Goal: Register for event/course: Sign up to attend an event or enroll in a course

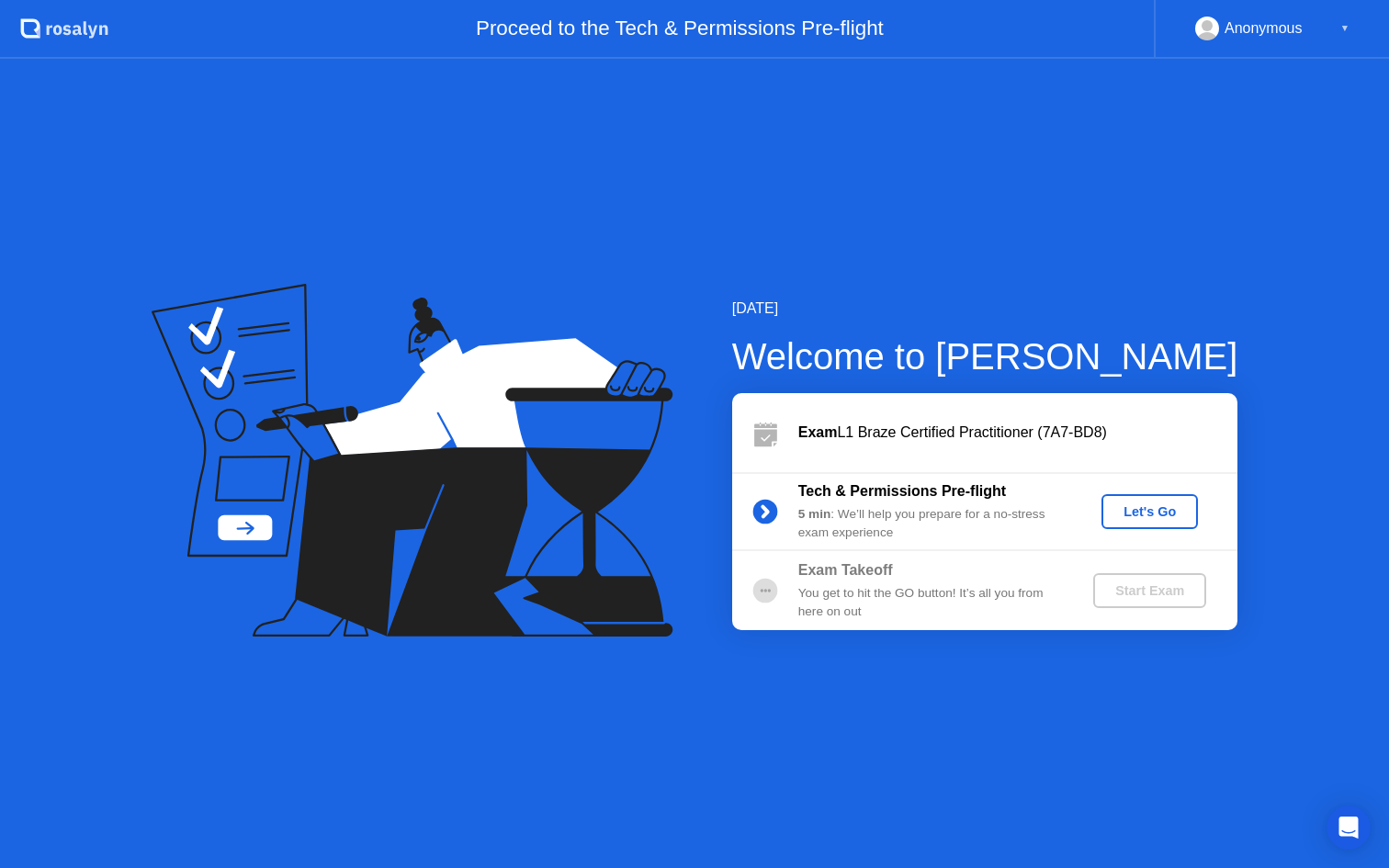
click at [1152, 511] on div "Let's Go" at bounding box center [1149, 511] width 82 height 15
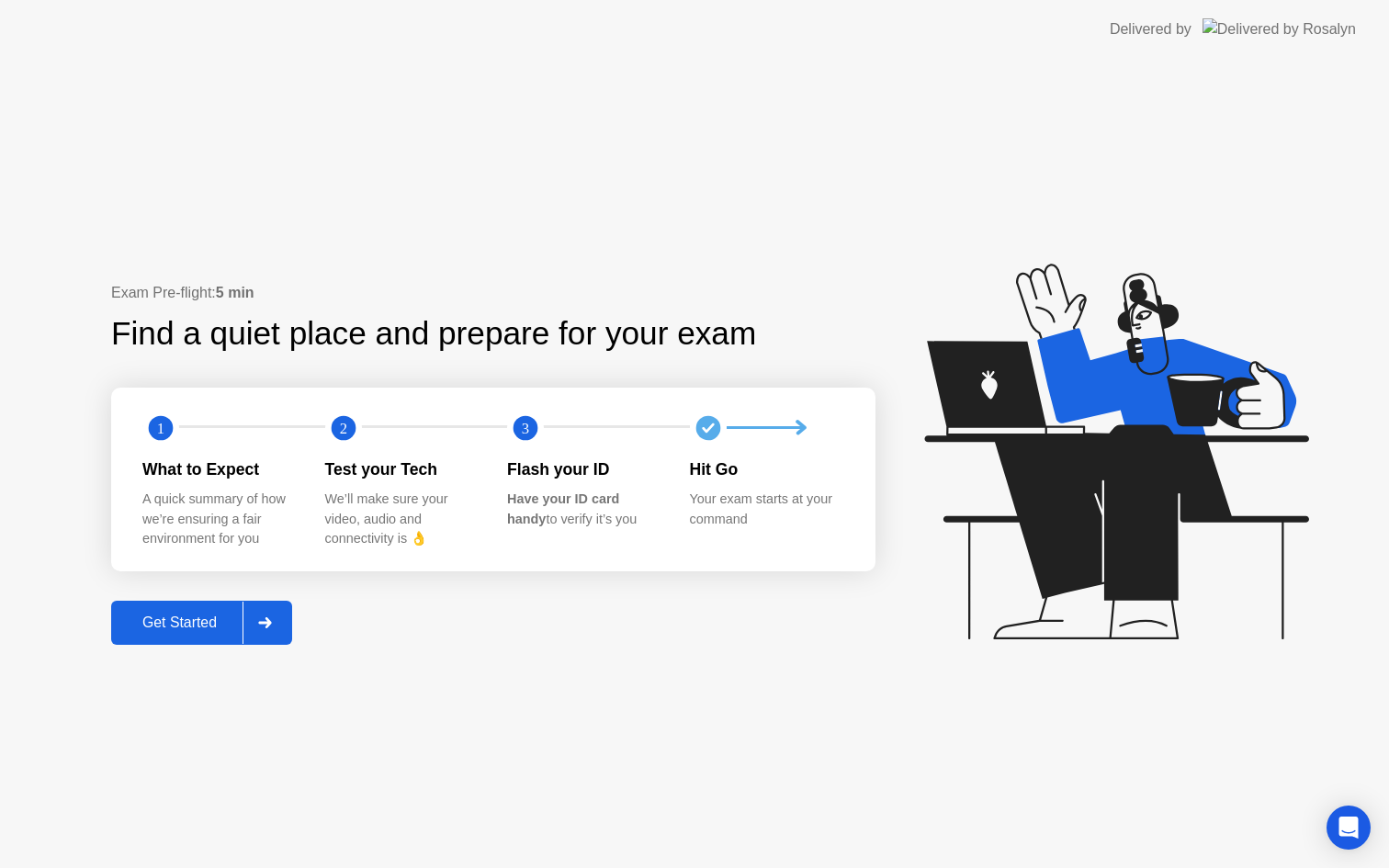
click at [267, 631] on div at bounding box center [264, 622] width 44 height 42
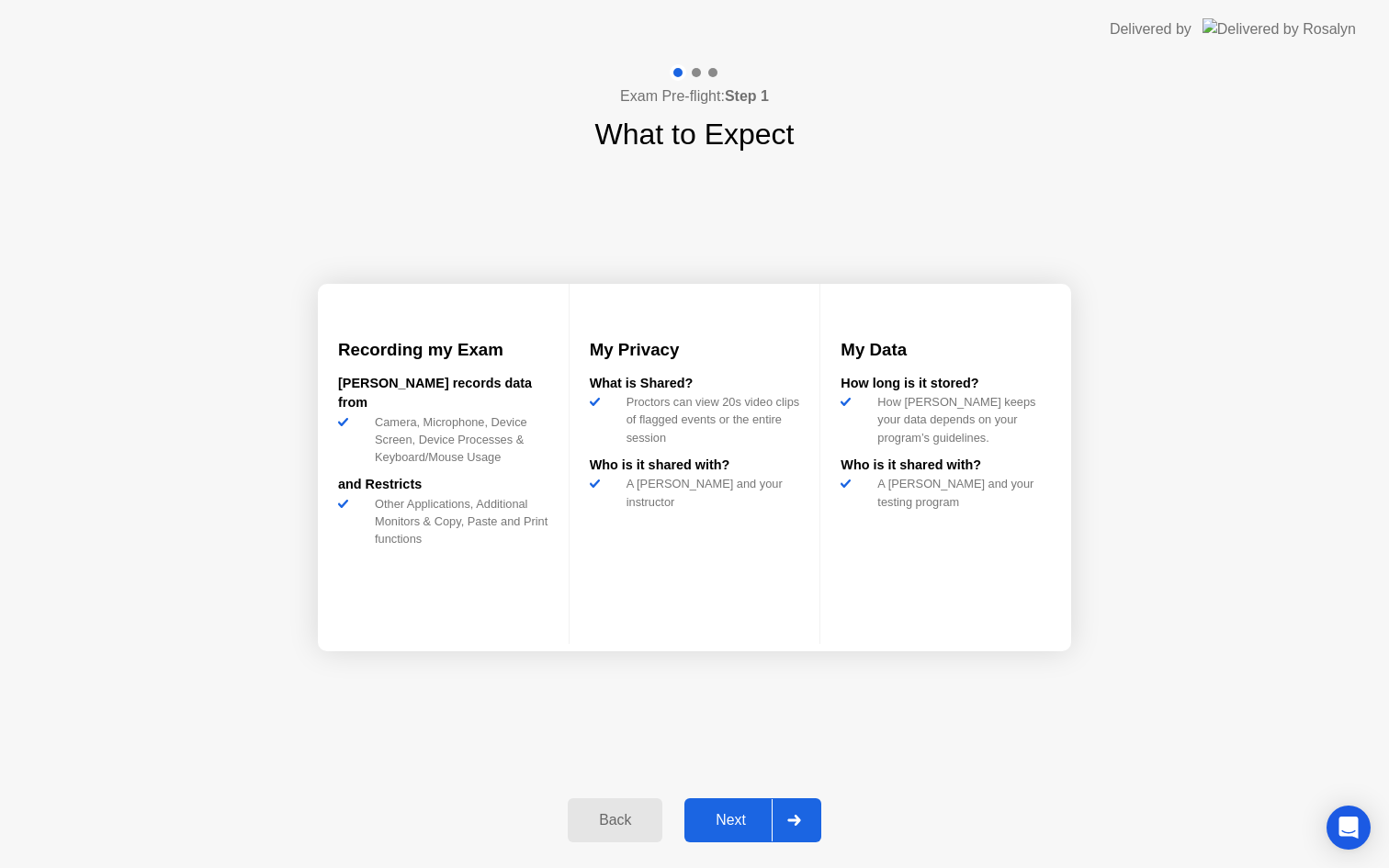
click at [737, 822] on div "Next" at bounding box center [730, 820] width 82 height 17
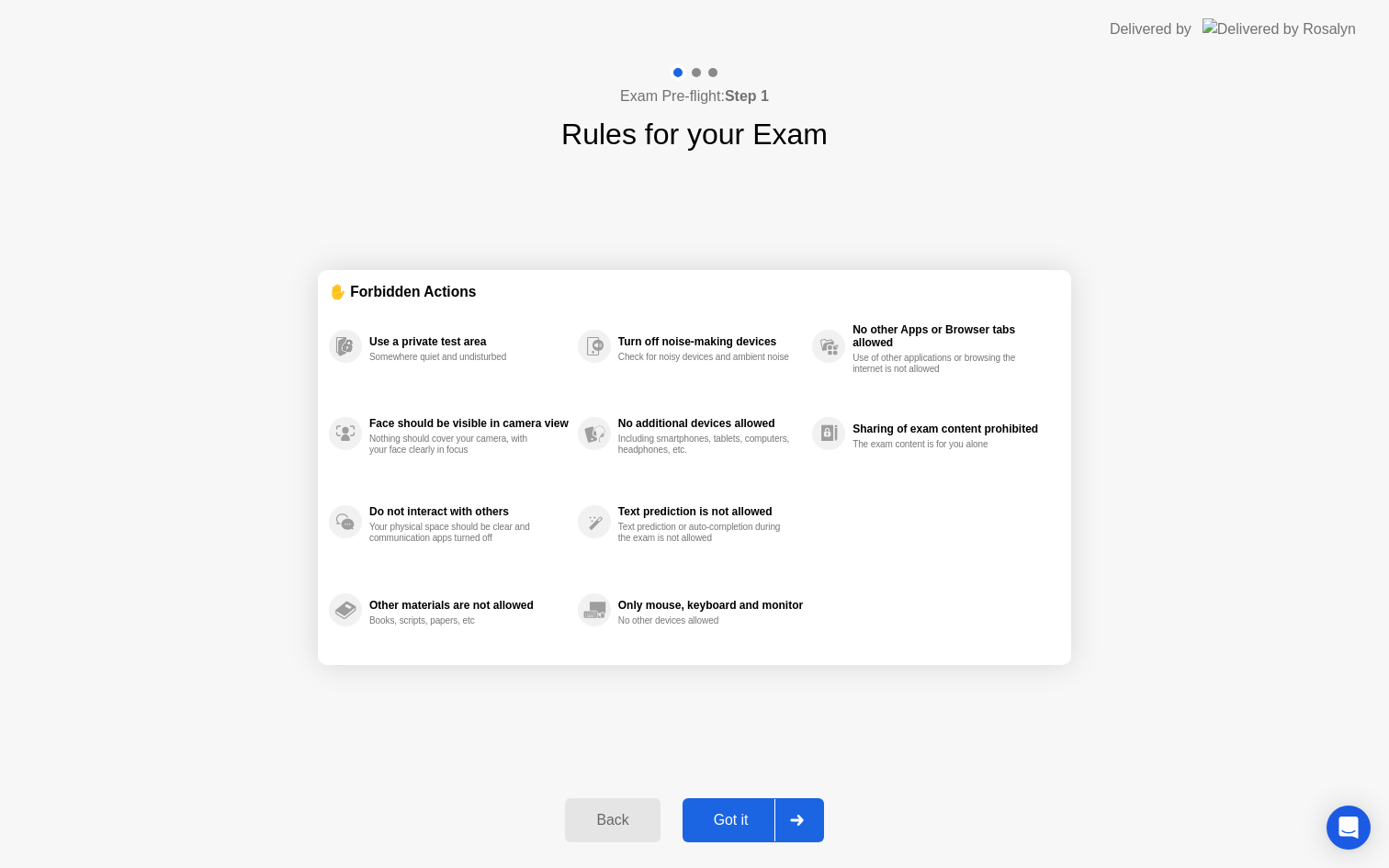
click at [737, 818] on div "Got it" at bounding box center [731, 820] width 86 height 17
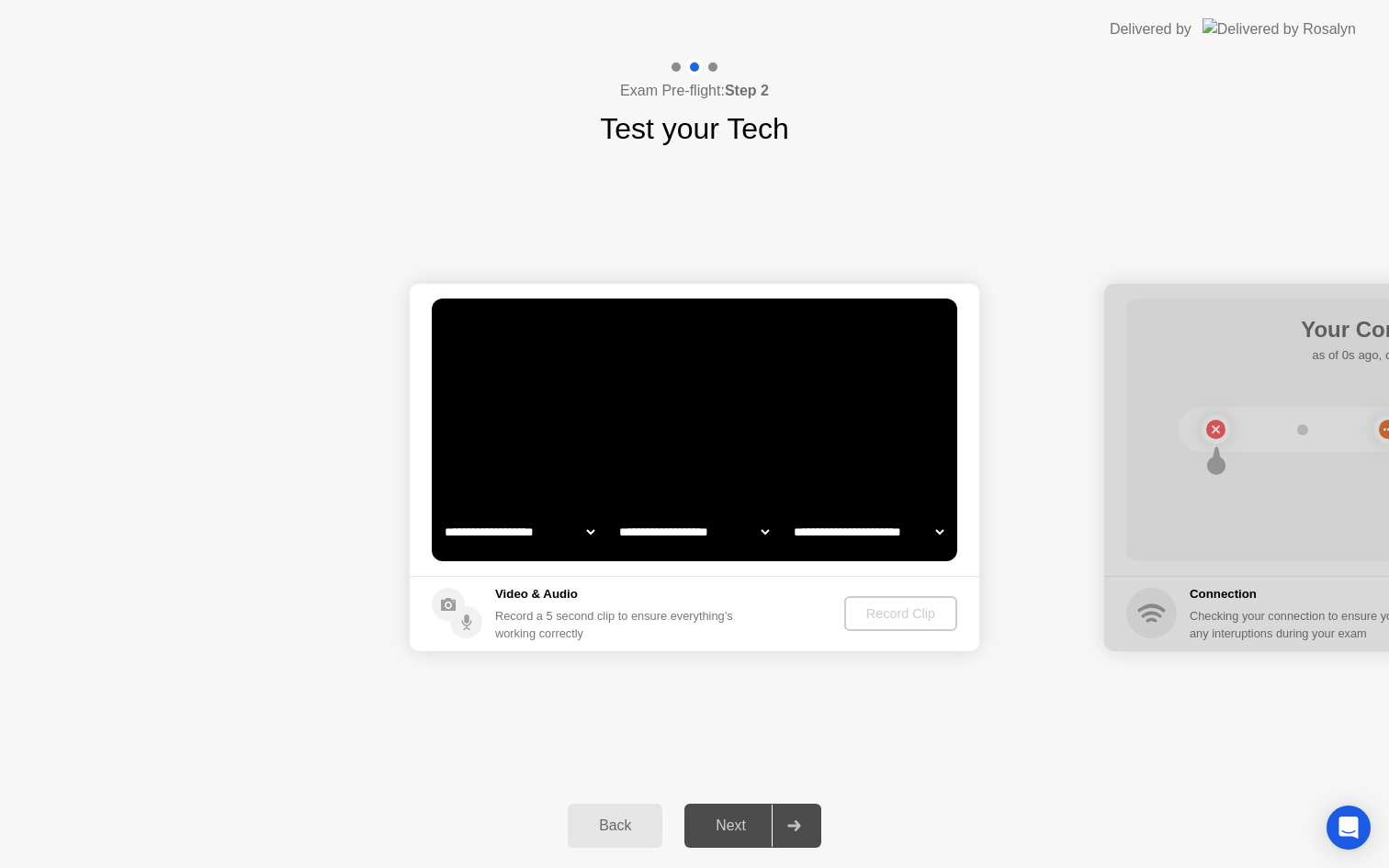
select select "**********"
select select "*******"
click at [903, 609] on div "Record Clip" at bounding box center [901, 614] width 99 height 15
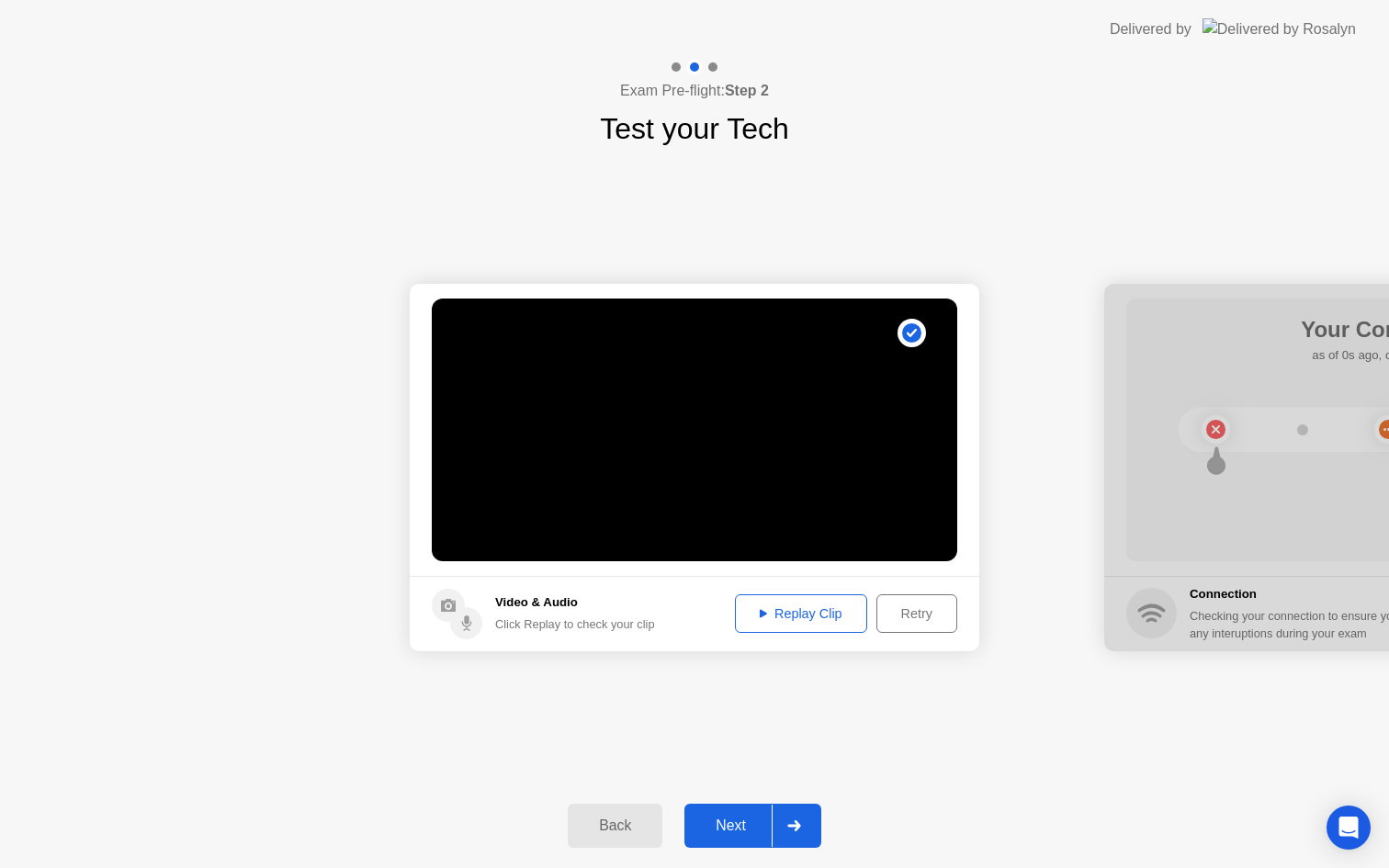
click at [787, 608] on div "Replay Clip" at bounding box center [801, 614] width 119 height 15
click at [740, 834] on div "Next" at bounding box center [730, 826] width 82 height 17
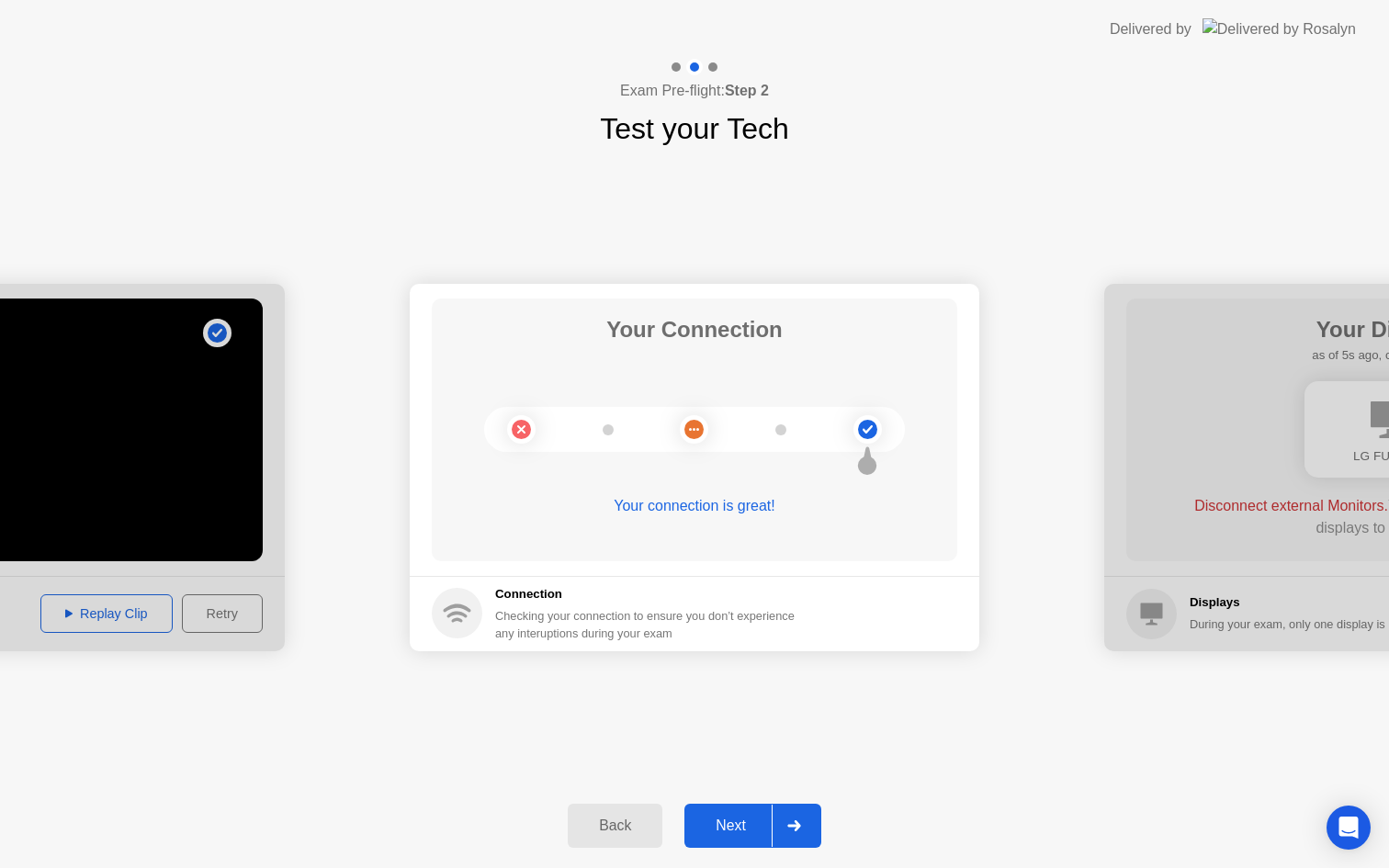
click at [747, 817] on div "Next" at bounding box center [730, 826] width 82 height 17
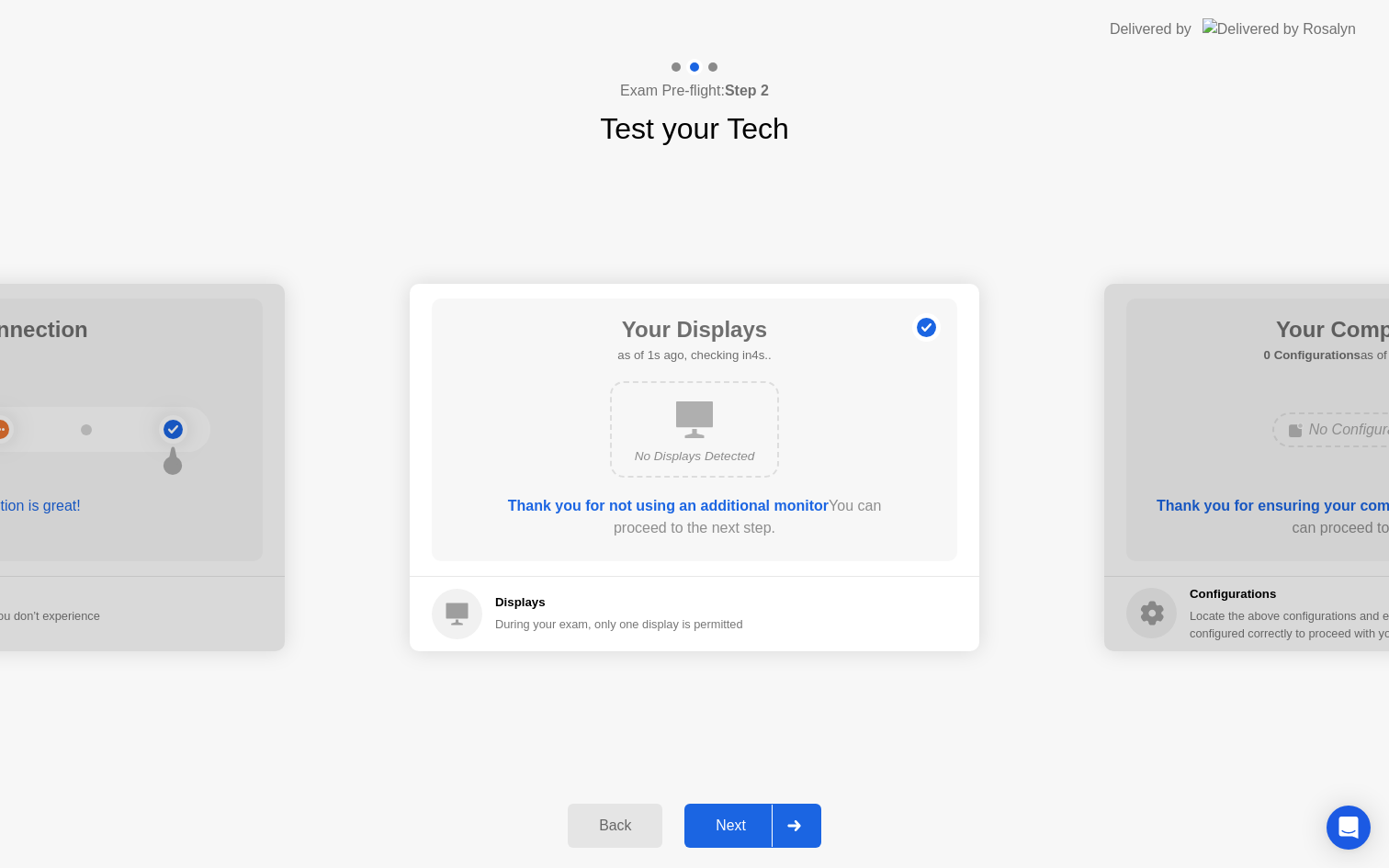
click at [740, 827] on div "Next" at bounding box center [730, 826] width 82 height 17
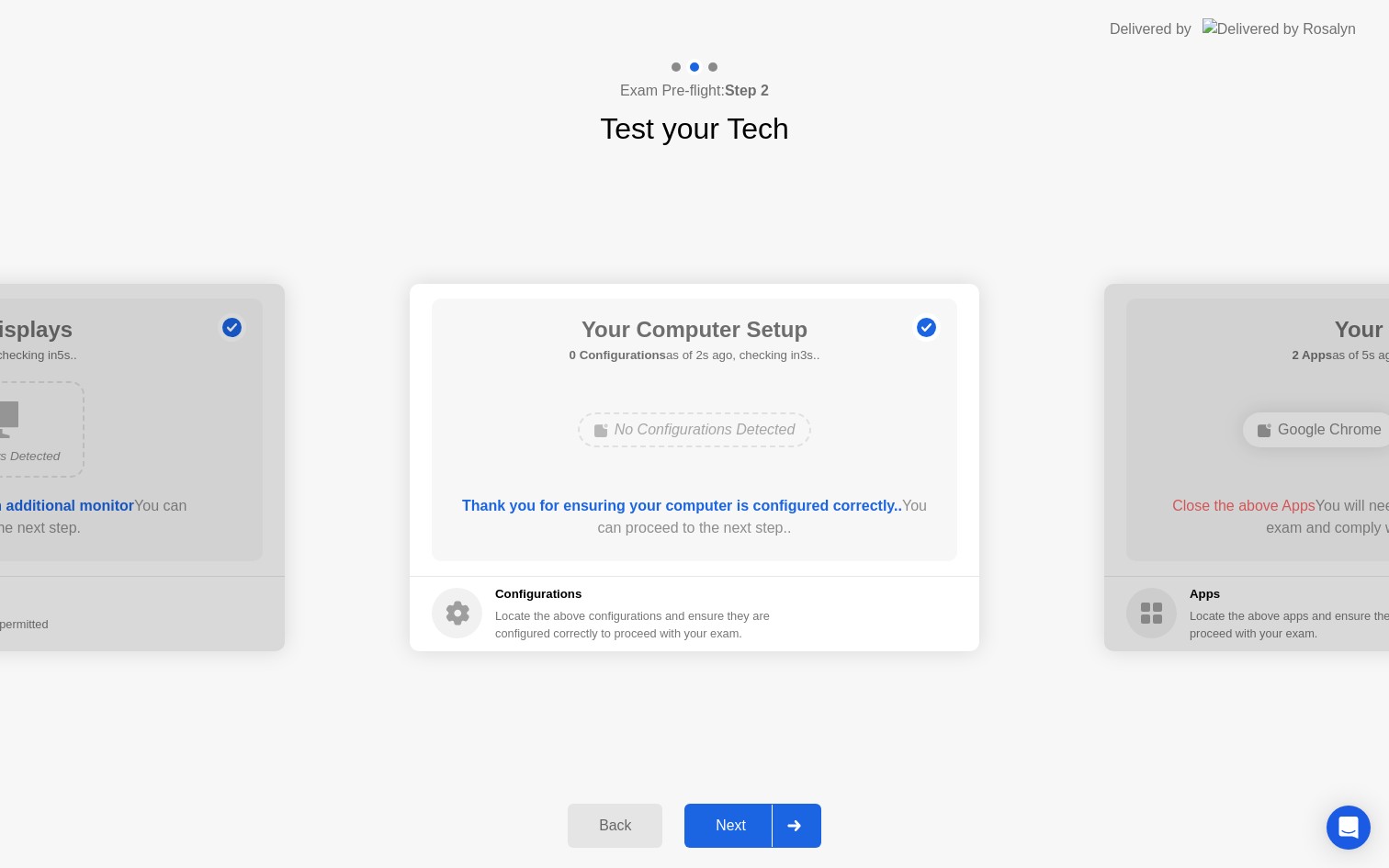
click at [740, 827] on div "Next" at bounding box center [730, 826] width 82 height 17
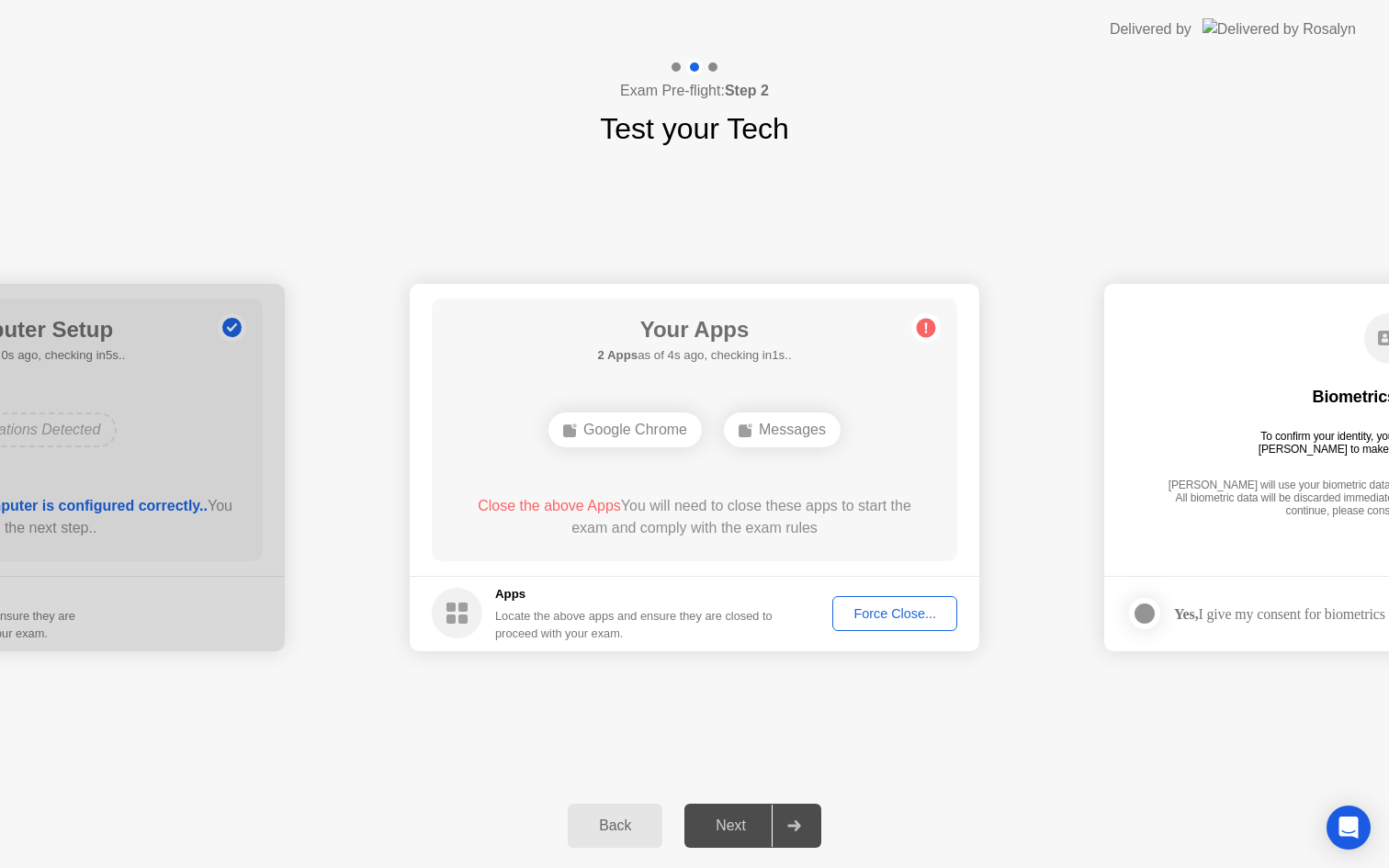
click at [891, 613] on div "Force Close..." at bounding box center [894, 614] width 112 height 15
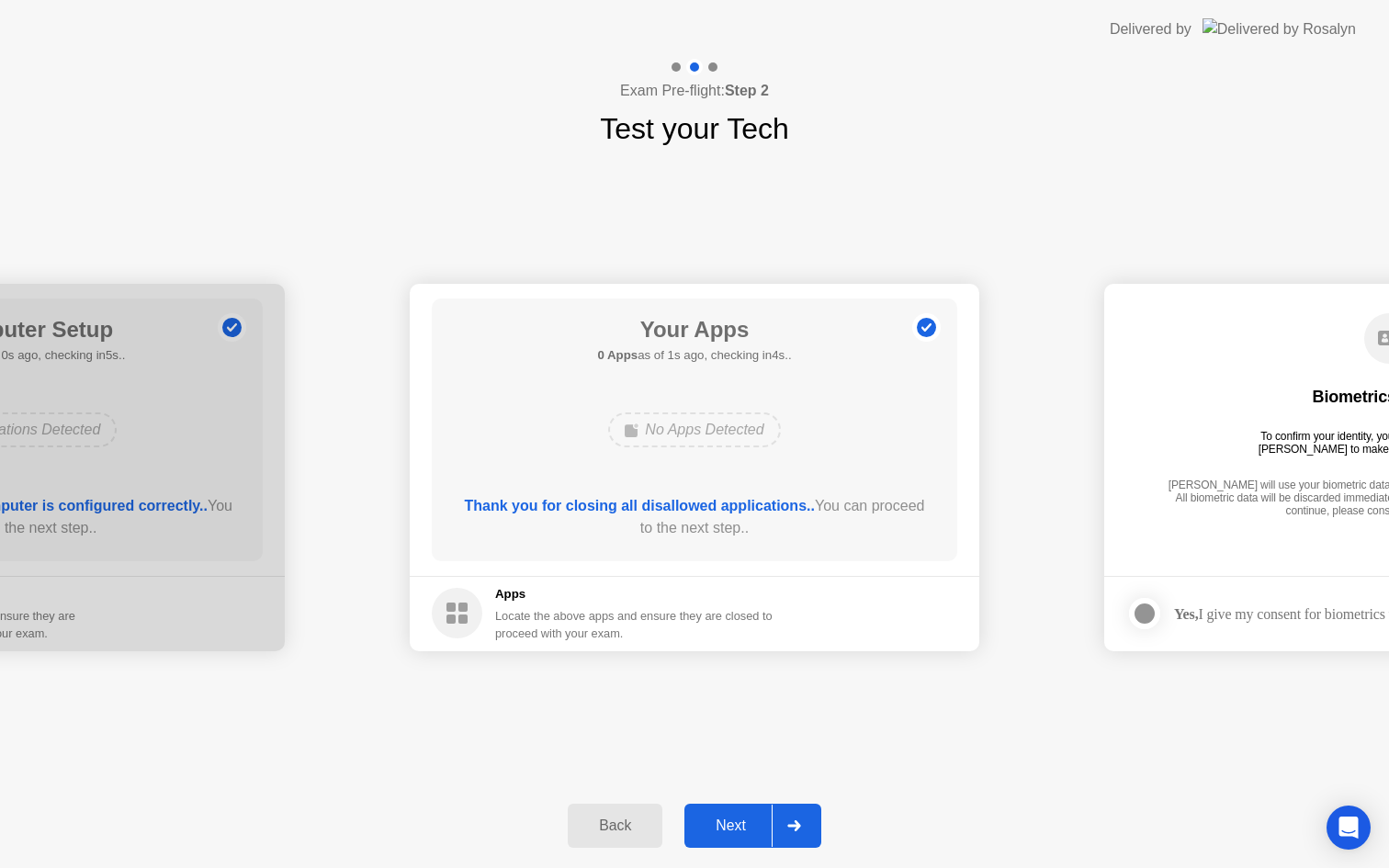
click at [748, 819] on div "Next" at bounding box center [730, 826] width 82 height 17
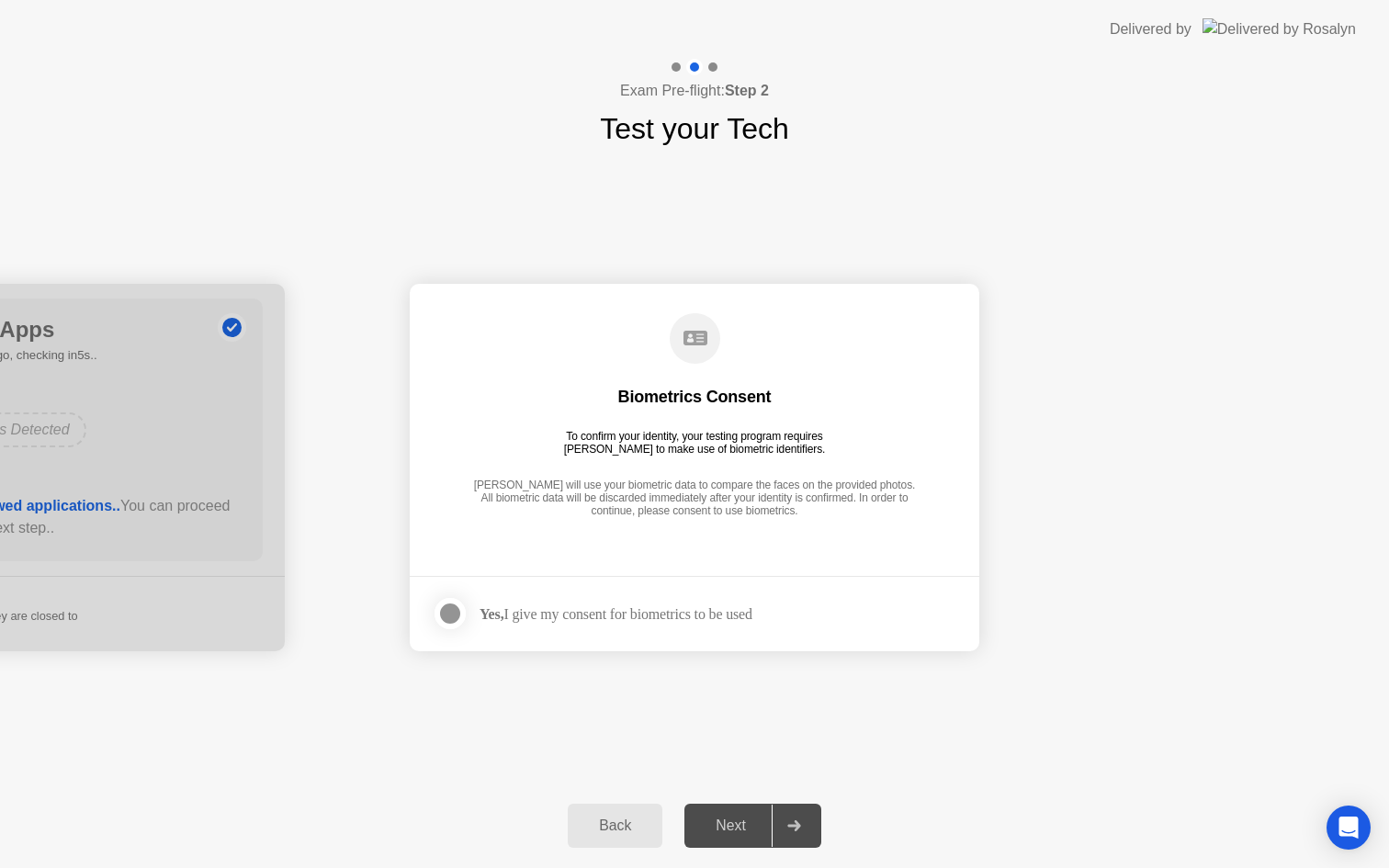
click at [527, 602] on div "Yes, I give my consent for biometrics to be used" at bounding box center [592, 613] width 321 height 37
click at [454, 615] on div at bounding box center [450, 613] width 22 height 22
click at [733, 830] on div "Next" at bounding box center [730, 826] width 82 height 17
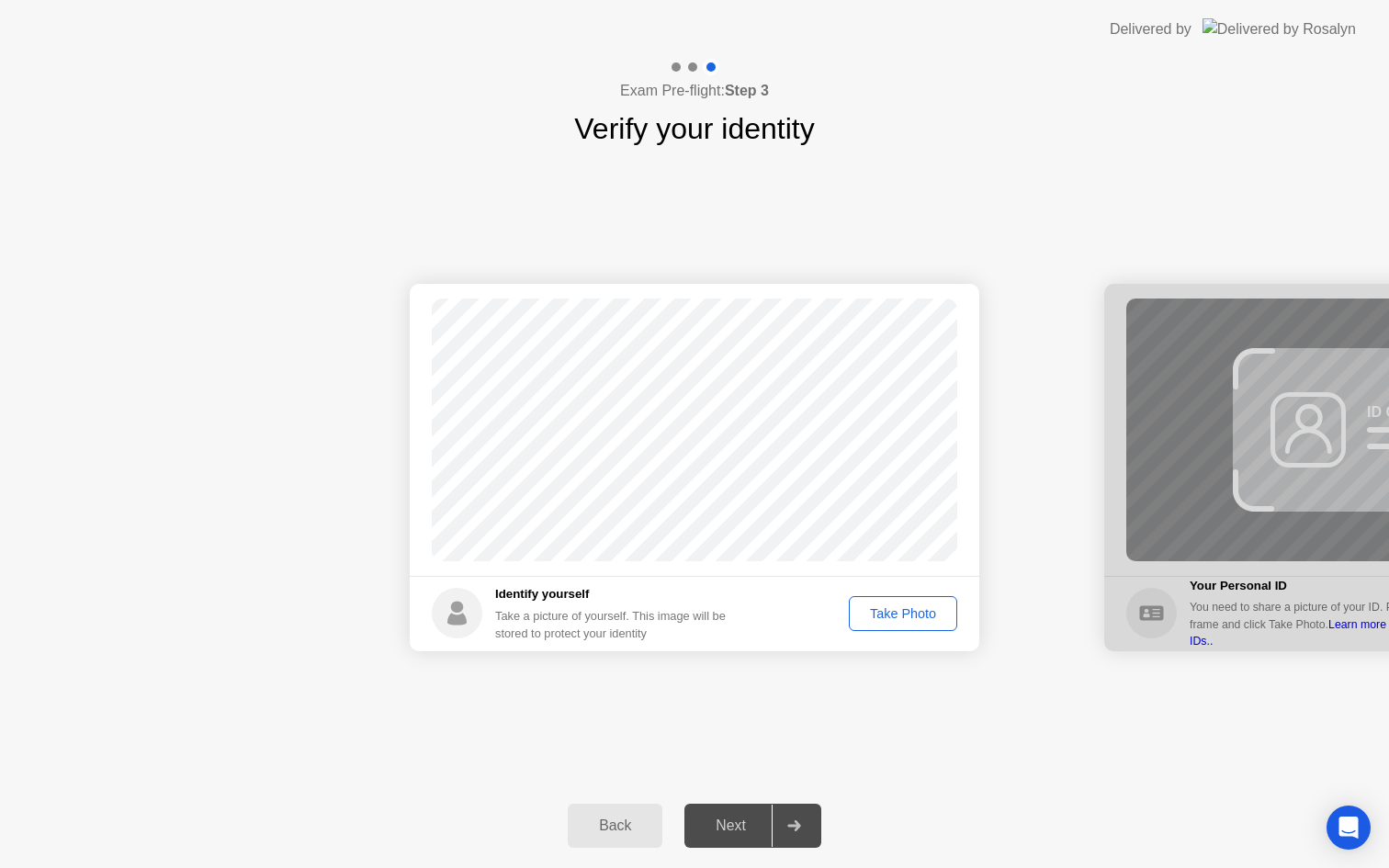
click at [881, 615] on div "Take Photo" at bounding box center [903, 614] width 96 height 15
click at [747, 831] on div "Next" at bounding box center [730, 826] width 82 height 17
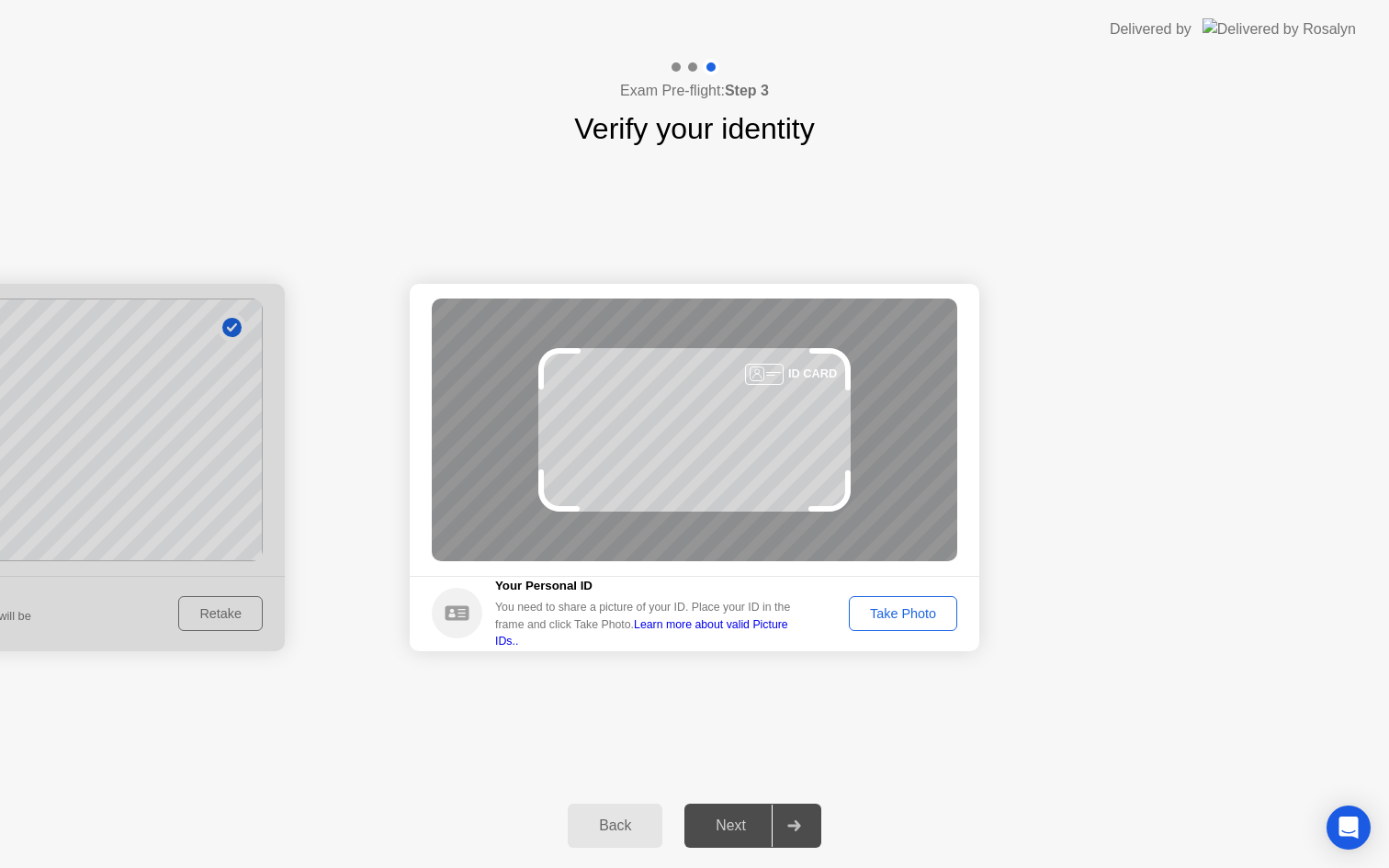
click at [909, 612] on div "Take Photo" at bounding box center [903, 614] width 96 height 15
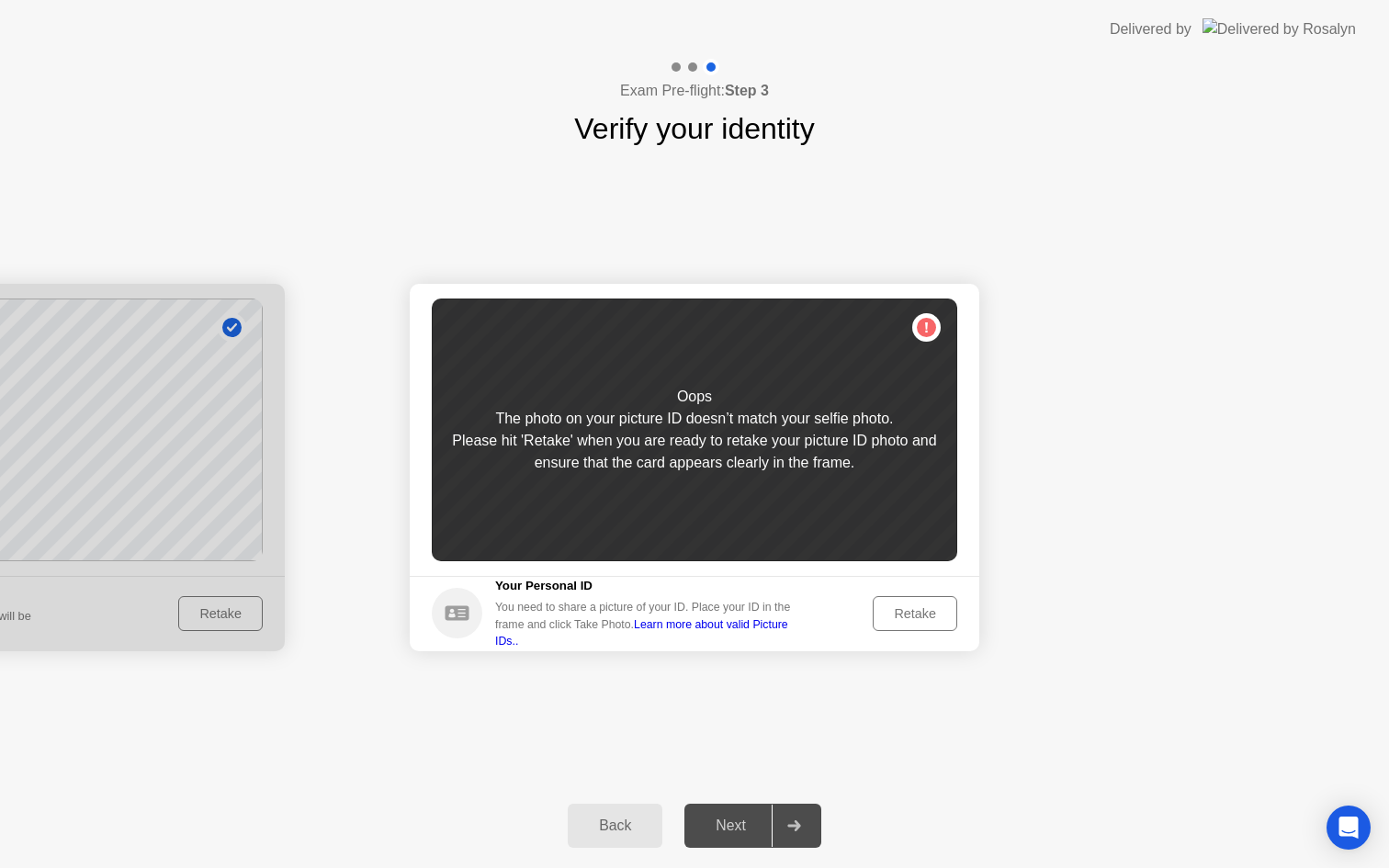
click at [896, 613] on div "Retake" at bounding box center [915, 614] width 71 height 15
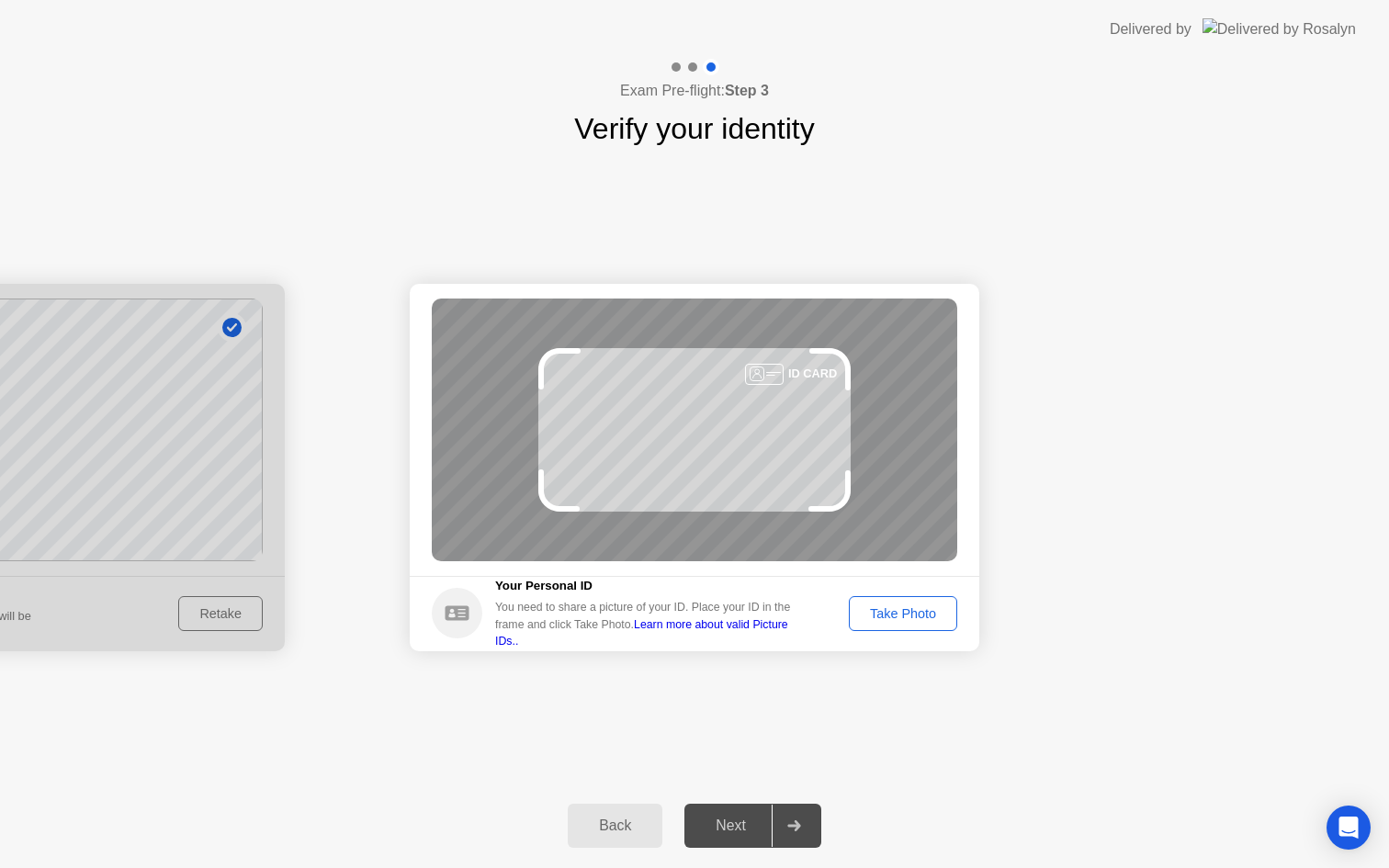
click at [896, 613] on div "Take Photo" at bounding box center [903, 614] width 96 height 15
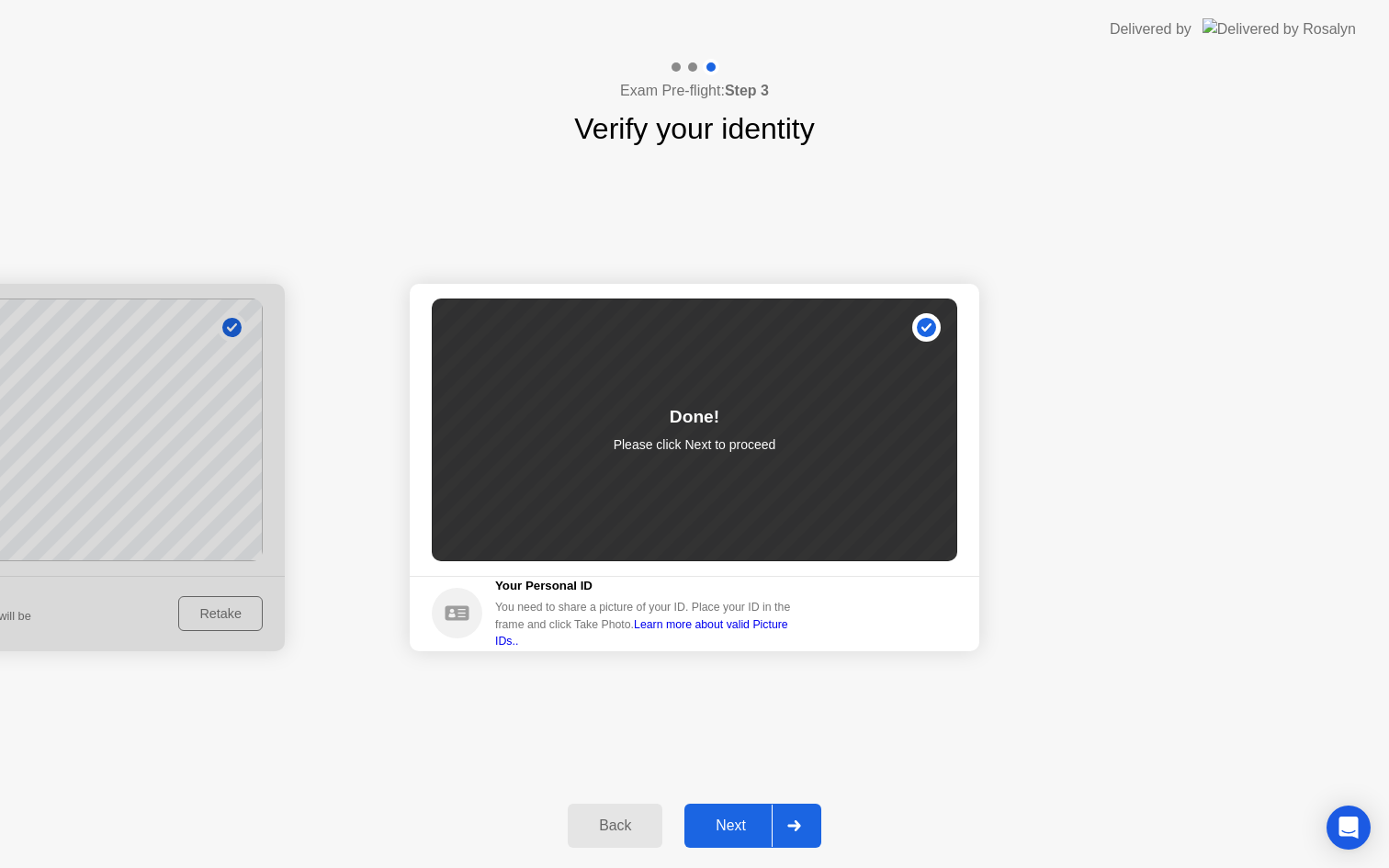
click at [713, 819] on div "Next" at bounding box center [730, 826] width 82 height 17
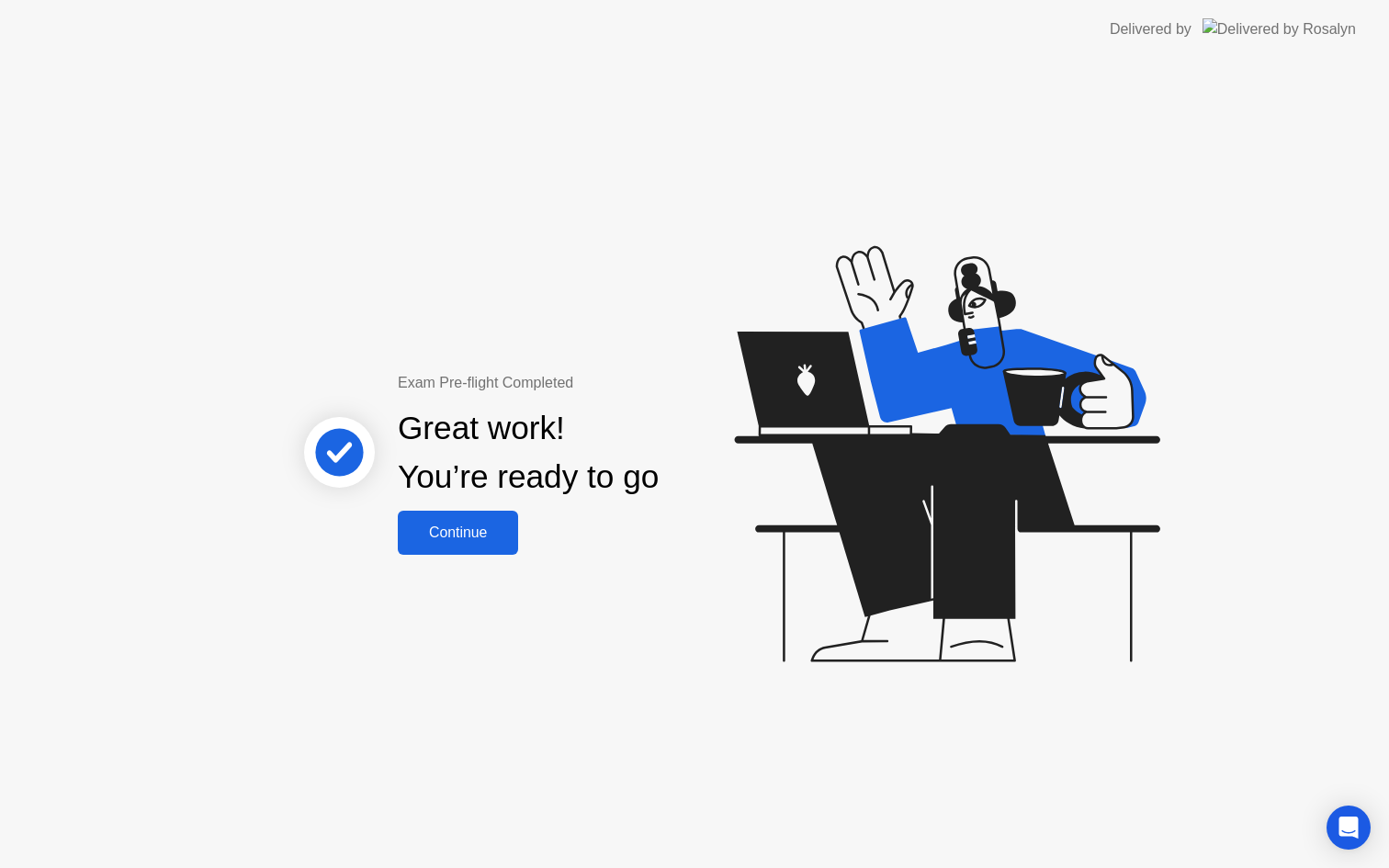
click at [478, 525] on div "Continue" at bounding box center [458, 533] width 109 height 17
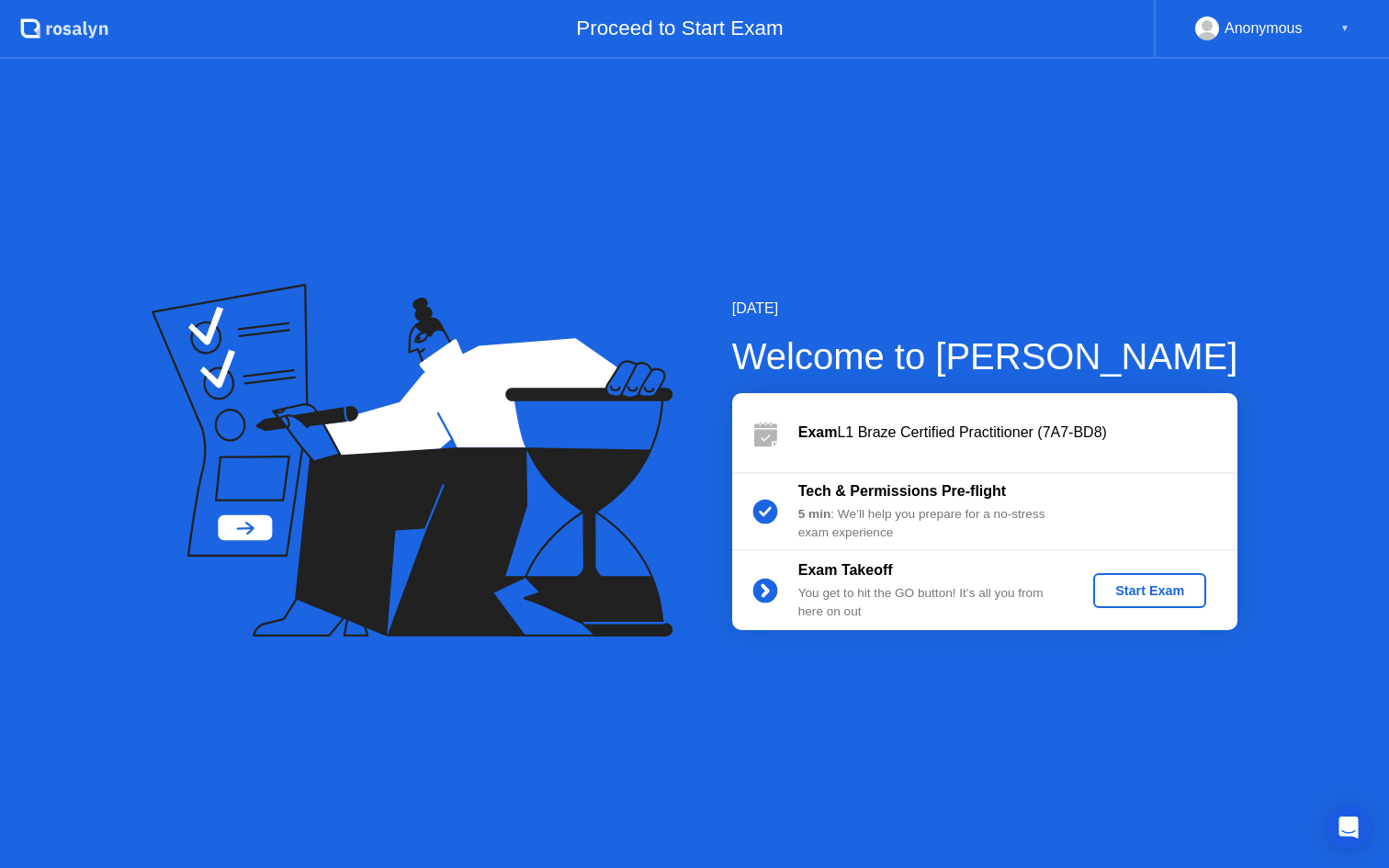
click at [1139, 587] on div "Start Exam" at bounding box center [1149, 590] width 99 height 15
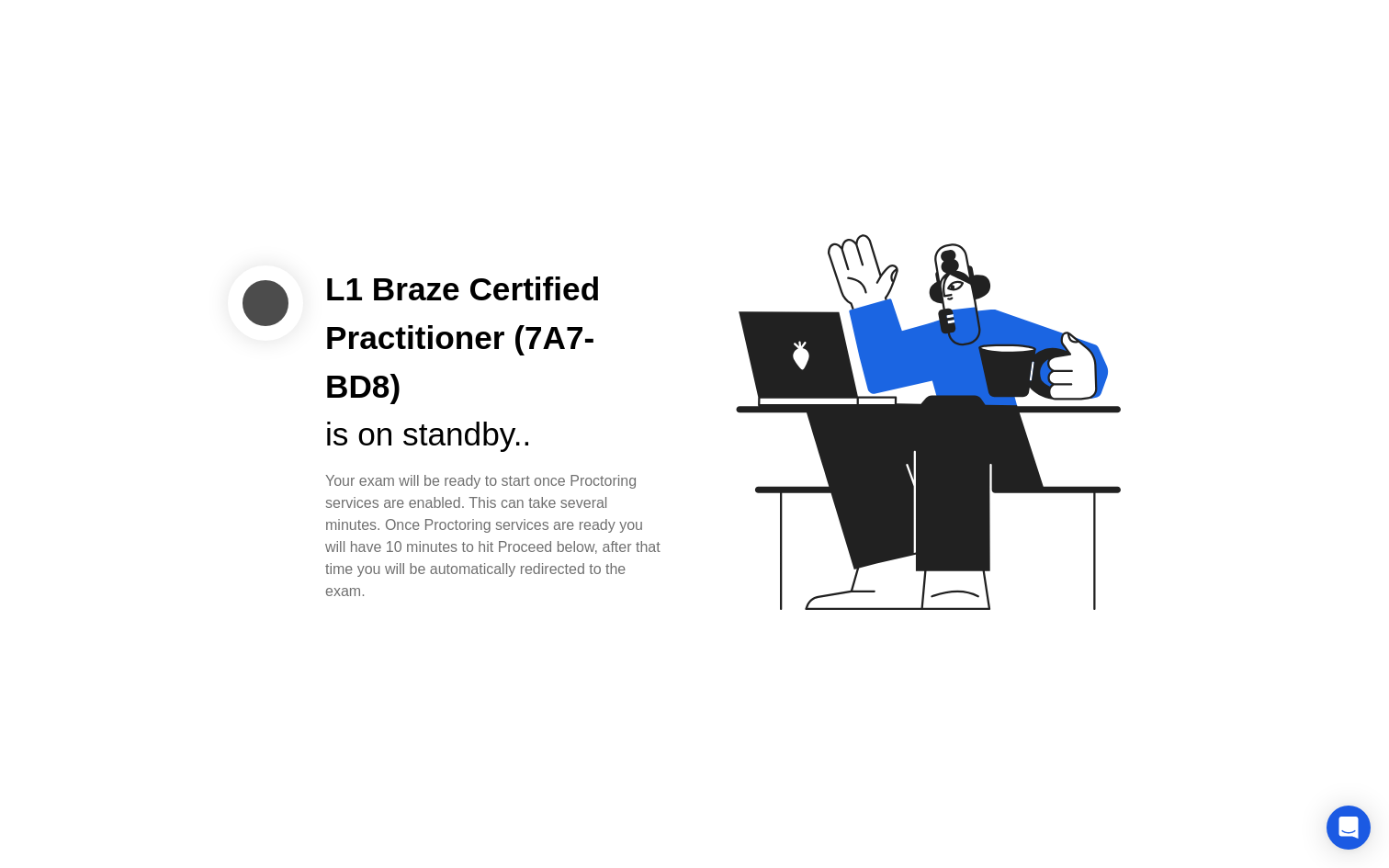
click at [378, 426] on div "is on standby.." at bounding box center [495, 434] width 340 height 49
click at [464, 609] on div "L1 Braze Certified Practitioner (7A7-BD8) is on standby.. Your exam will be rea…" at bounding box center [694, 434] width 1389 height 868
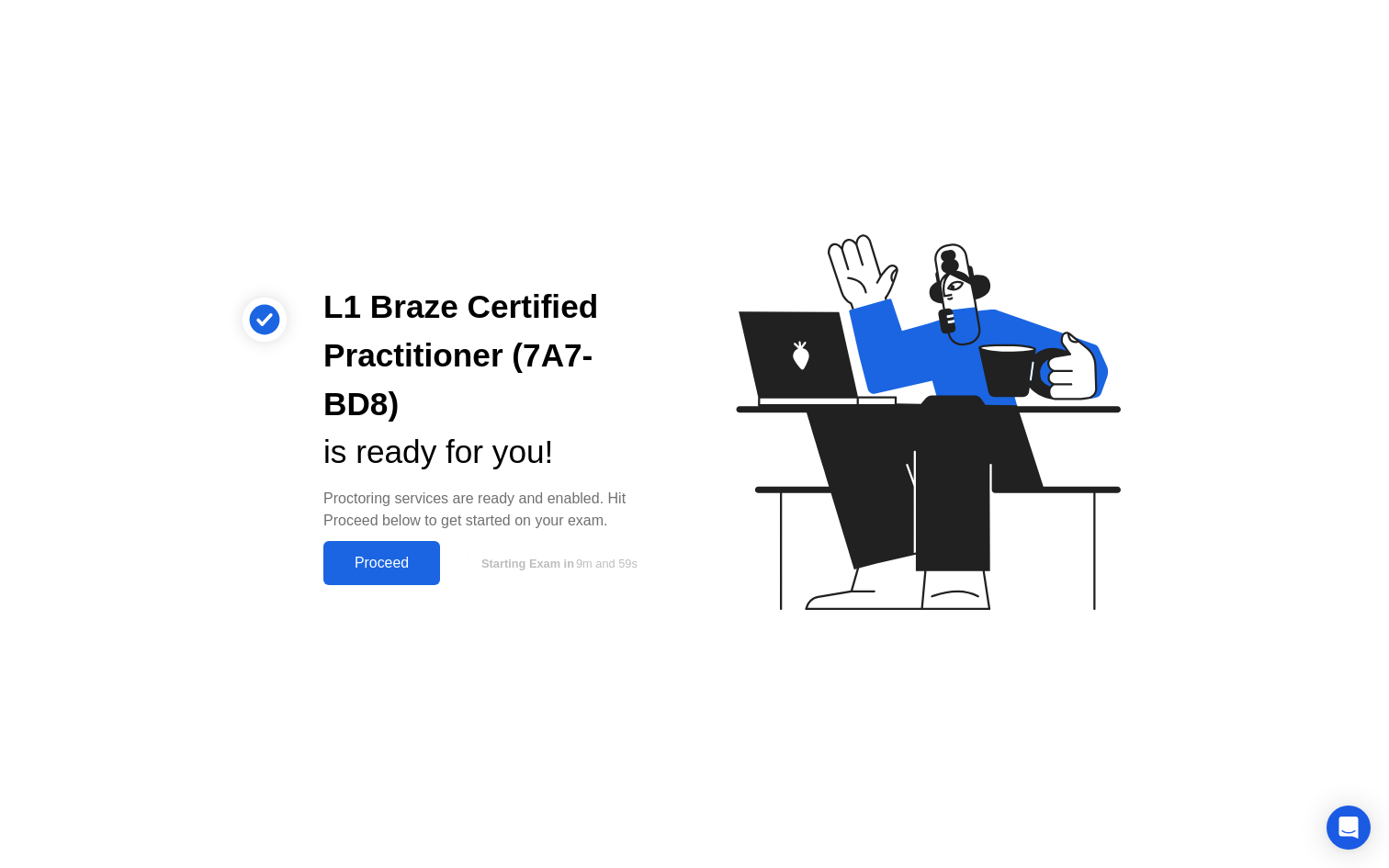
click at [401, 561] on div "Proceed" at bounding box center [381, 563] width 106 height 17
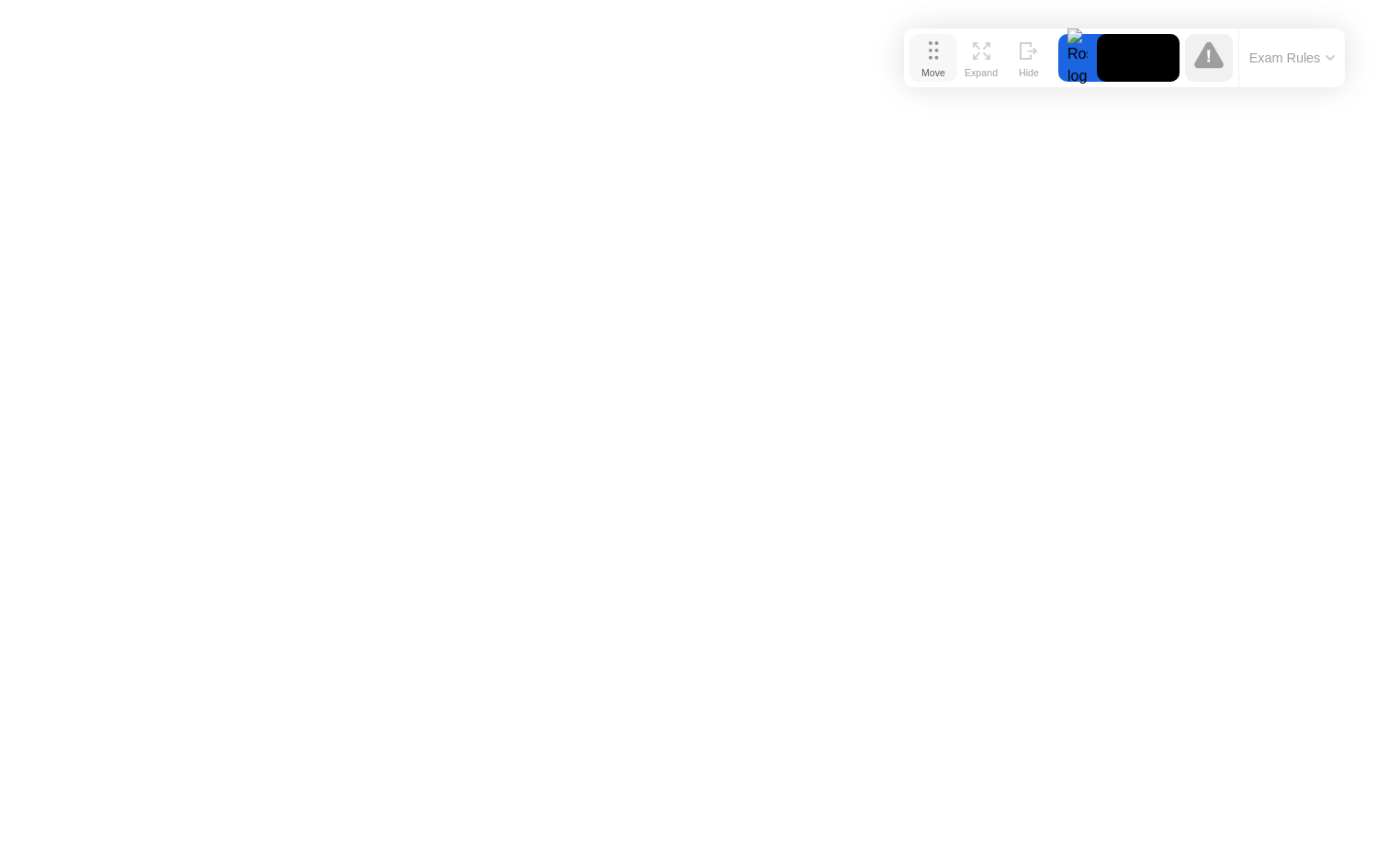
drag, startPoint x: 502, startPoint y: 845, endPoint x: 932, endPoint y: 64, distance: 891.5
click at [932, 67] on div "Move" at bounding box center [933, 72] width 23 height 11
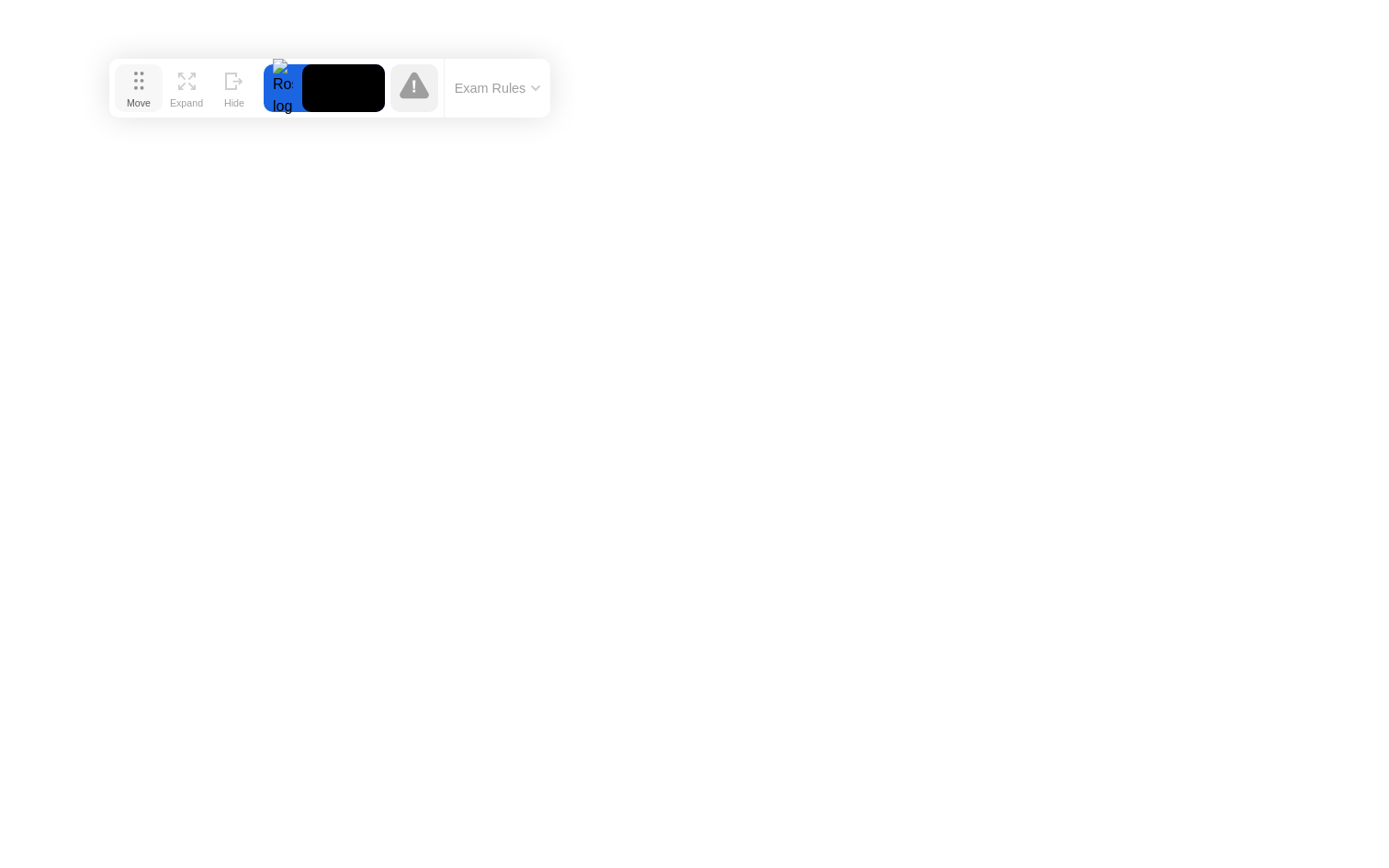
drag, startPoint x: 931, startPoint y: 62, endPoint x: 133, endPoint y: 92, distance: 798.6
click at [134, 98] on div "Move" at bounding box center [138, 103] width 23 height 11
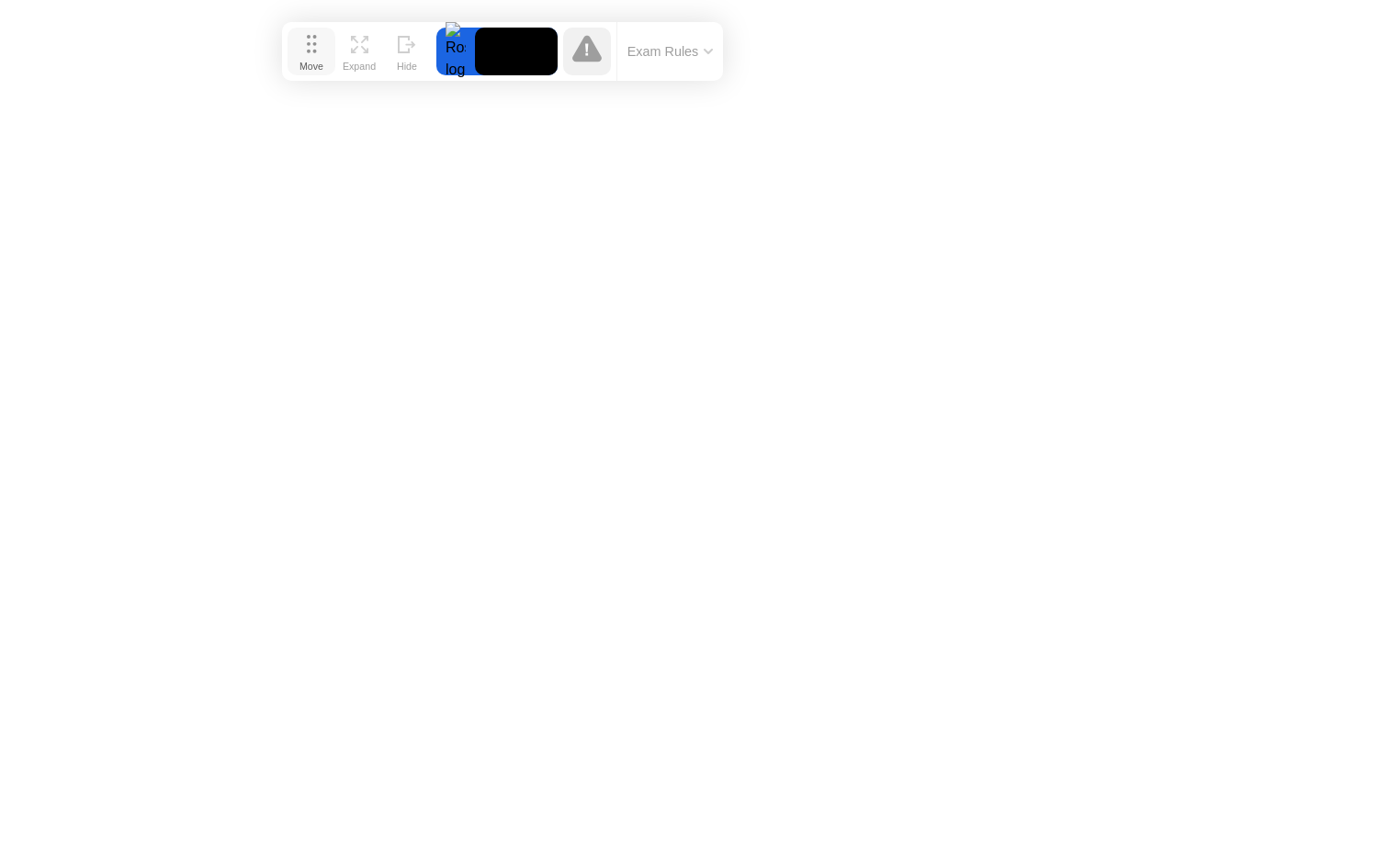
drag, startPoint x: 126, startPoint y: 89, endPoint x: 299, endPoint y: 53, distance: 176.7
click at [298, 53] on button "Move" at bounding box center [311, 51] width 48 height 48
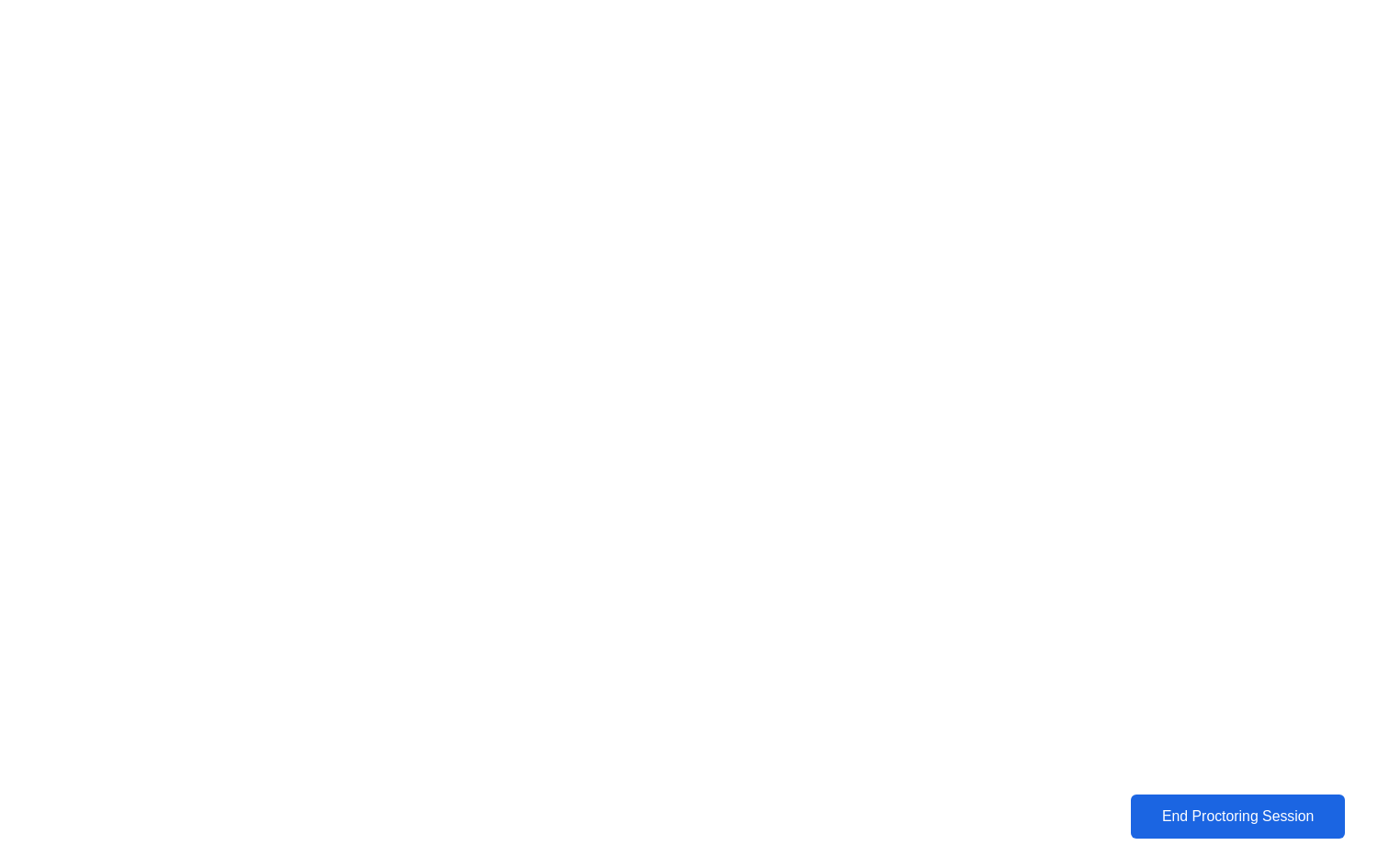
click at [1195, 819] on div "End Proctoring Session" at bounding box center [1238, 816] width 203 height 17
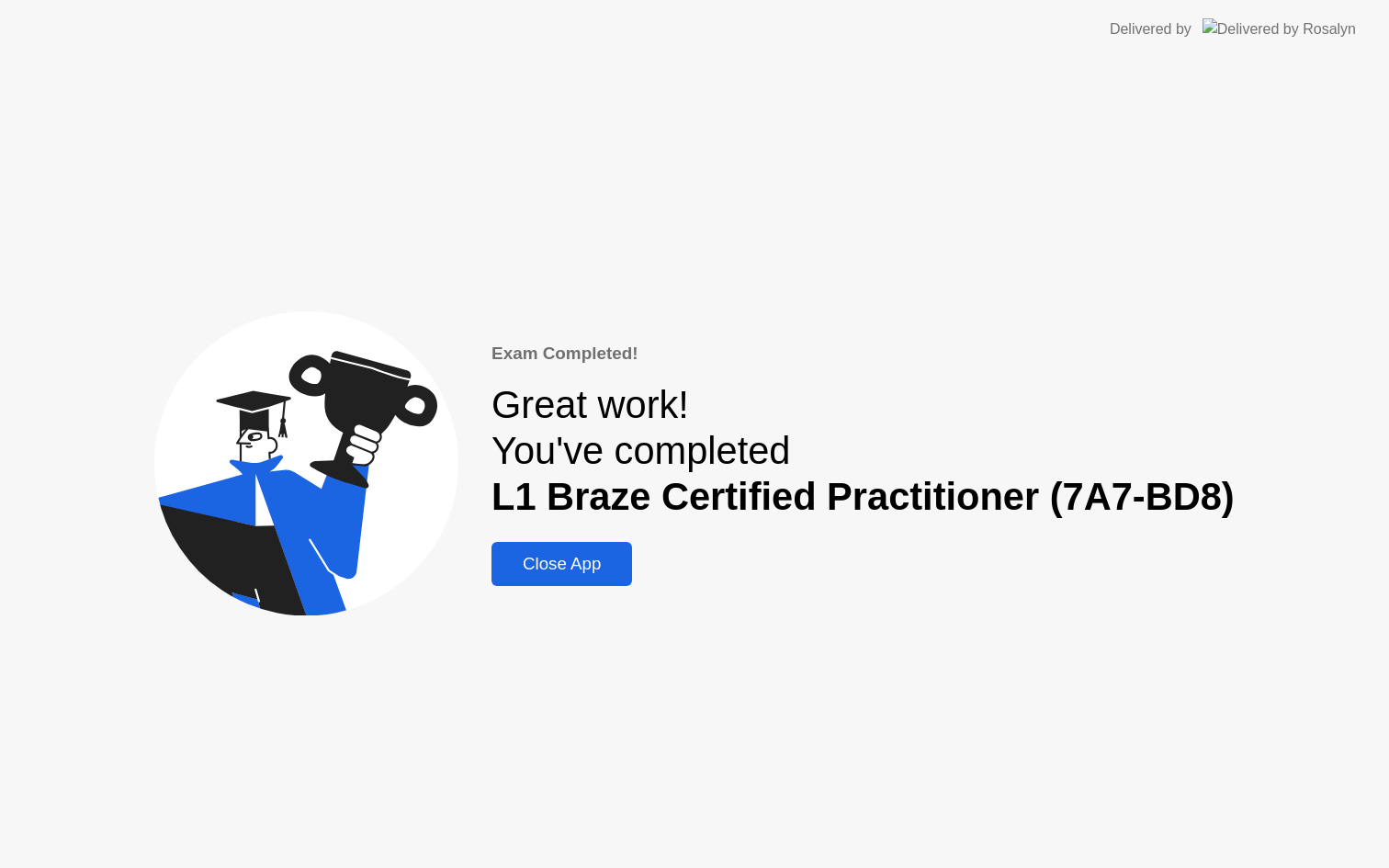
click at [580, 562] on div "Close App" at bounding box center [561, 564] width 130 height 21
